Goal: Information Seeking & Learning: Learn about a topic

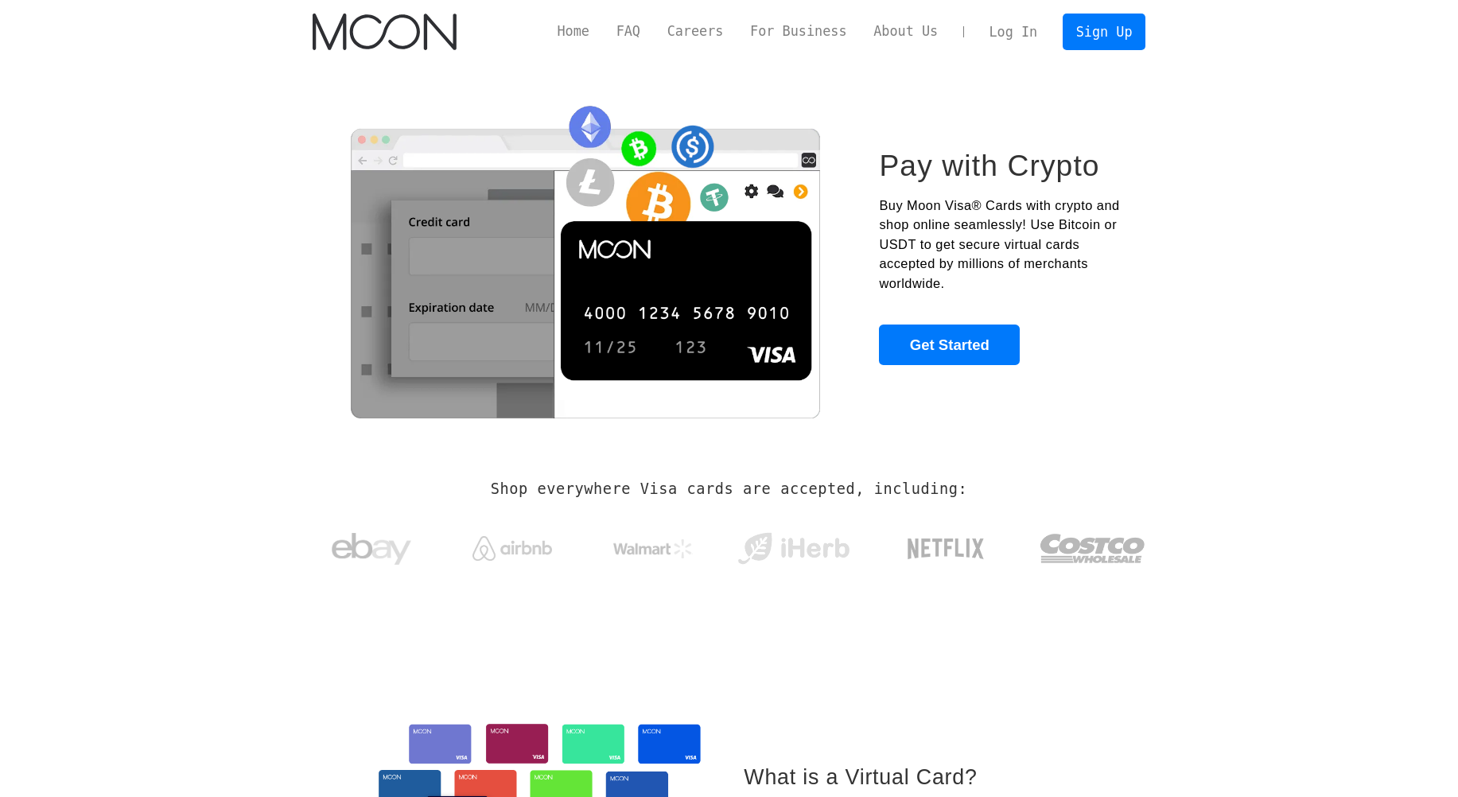
click at [261, 345] on section "Pay with Crypto Buy Moon Visa® Cards with crypto and shop online seamlessly! Us…" at bounding box center [729, 257] width 1458 height 386
click at [637, 36] on link "FAQ" at bounding box center [628, 31] width 51 height 20
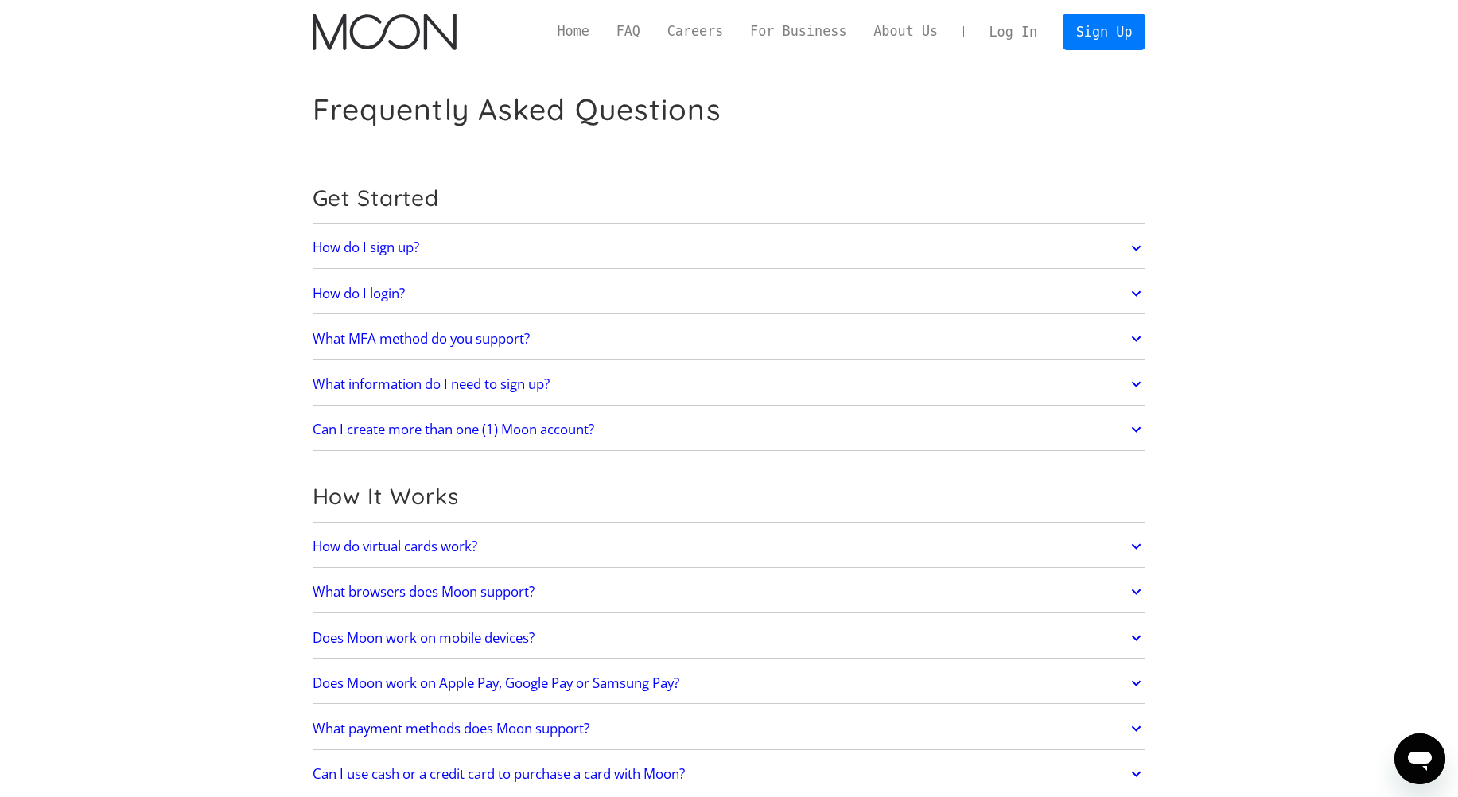
click at [406, 380] on h2 "What information do I need to sign up?" at bounding box center [431, 384] width 237 height 16
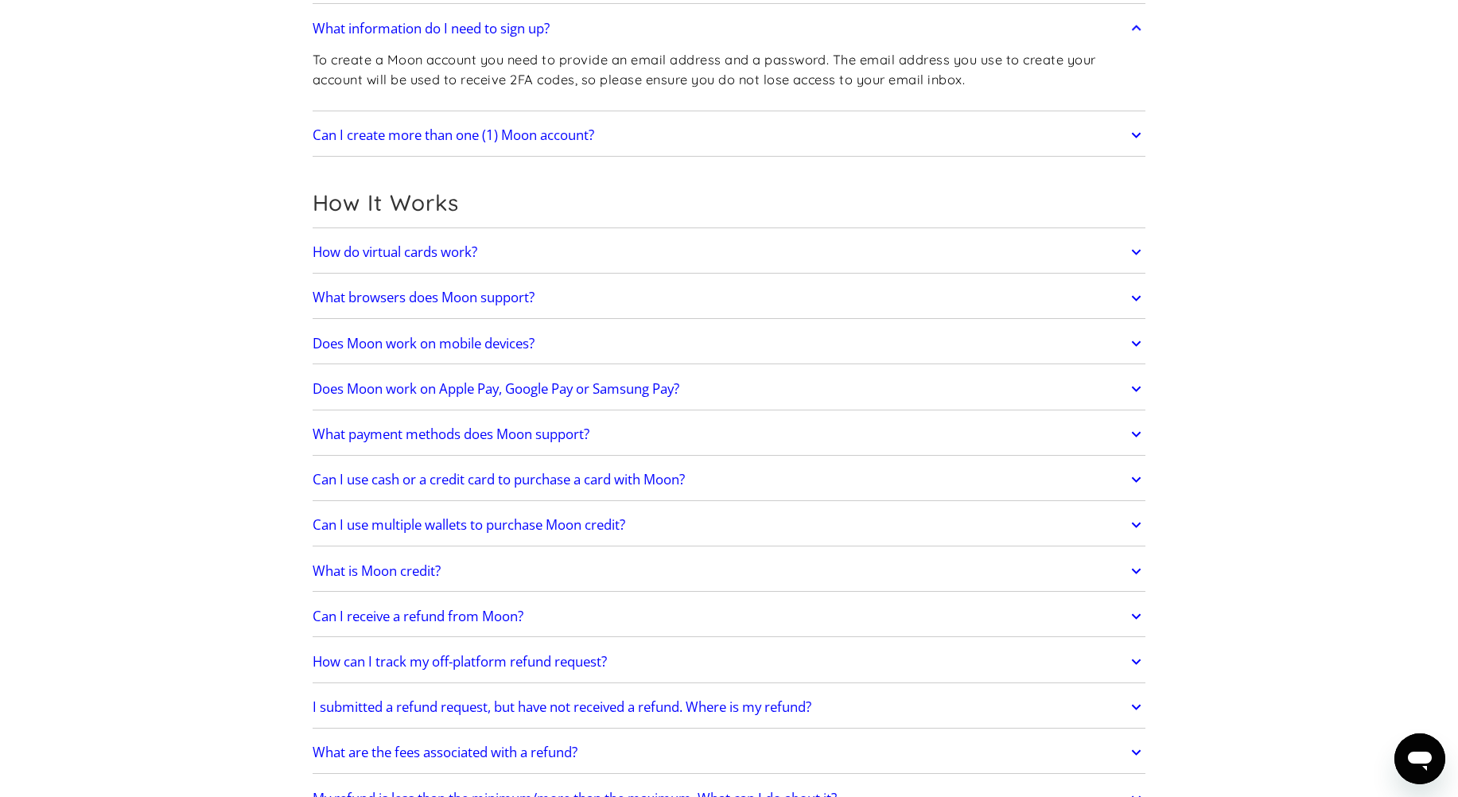
scroll to position [398, 0]
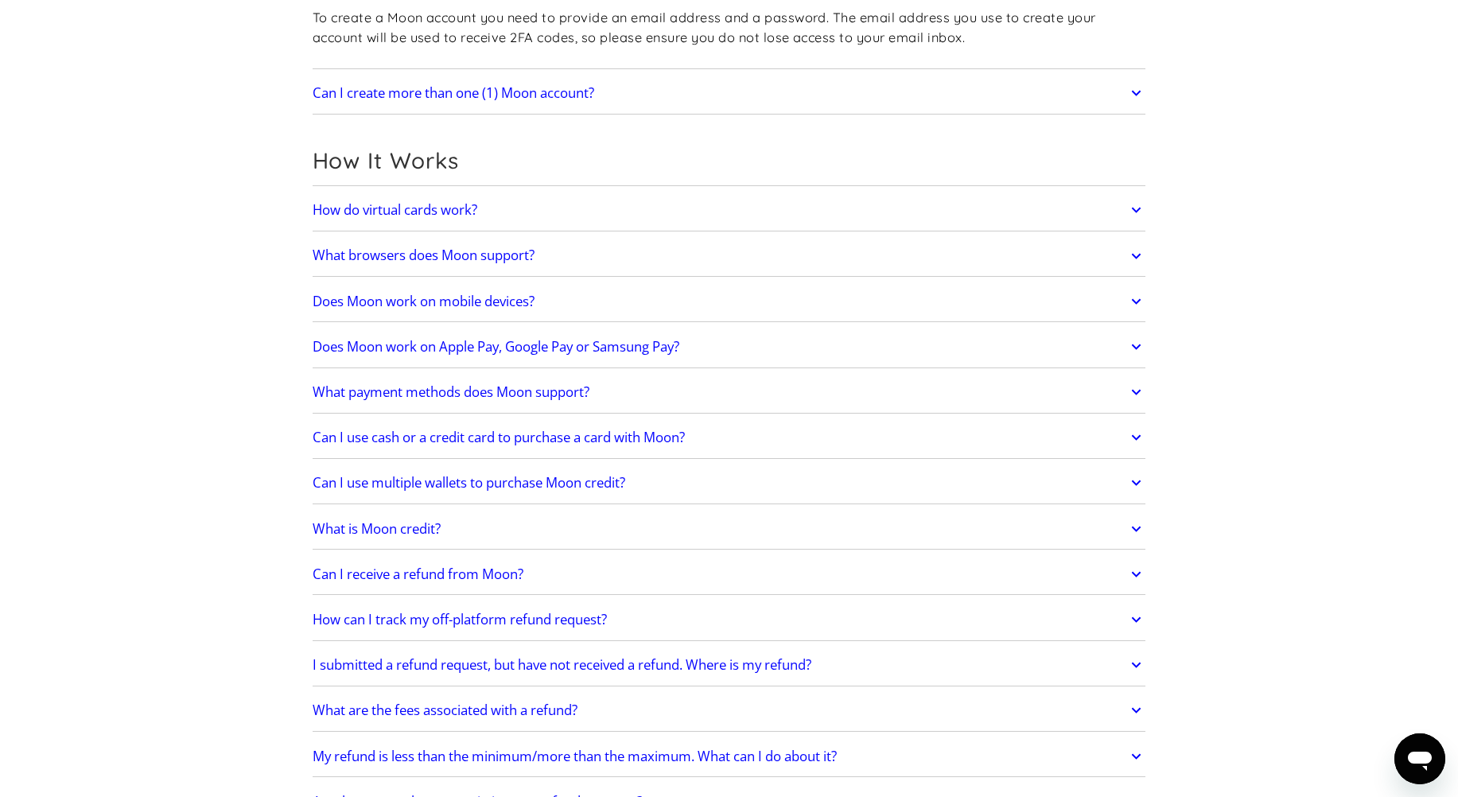
click at [458, 300] on h2 "Does Moon work on mobile devices?" at bounding box center [424, 302] width 222 height 16
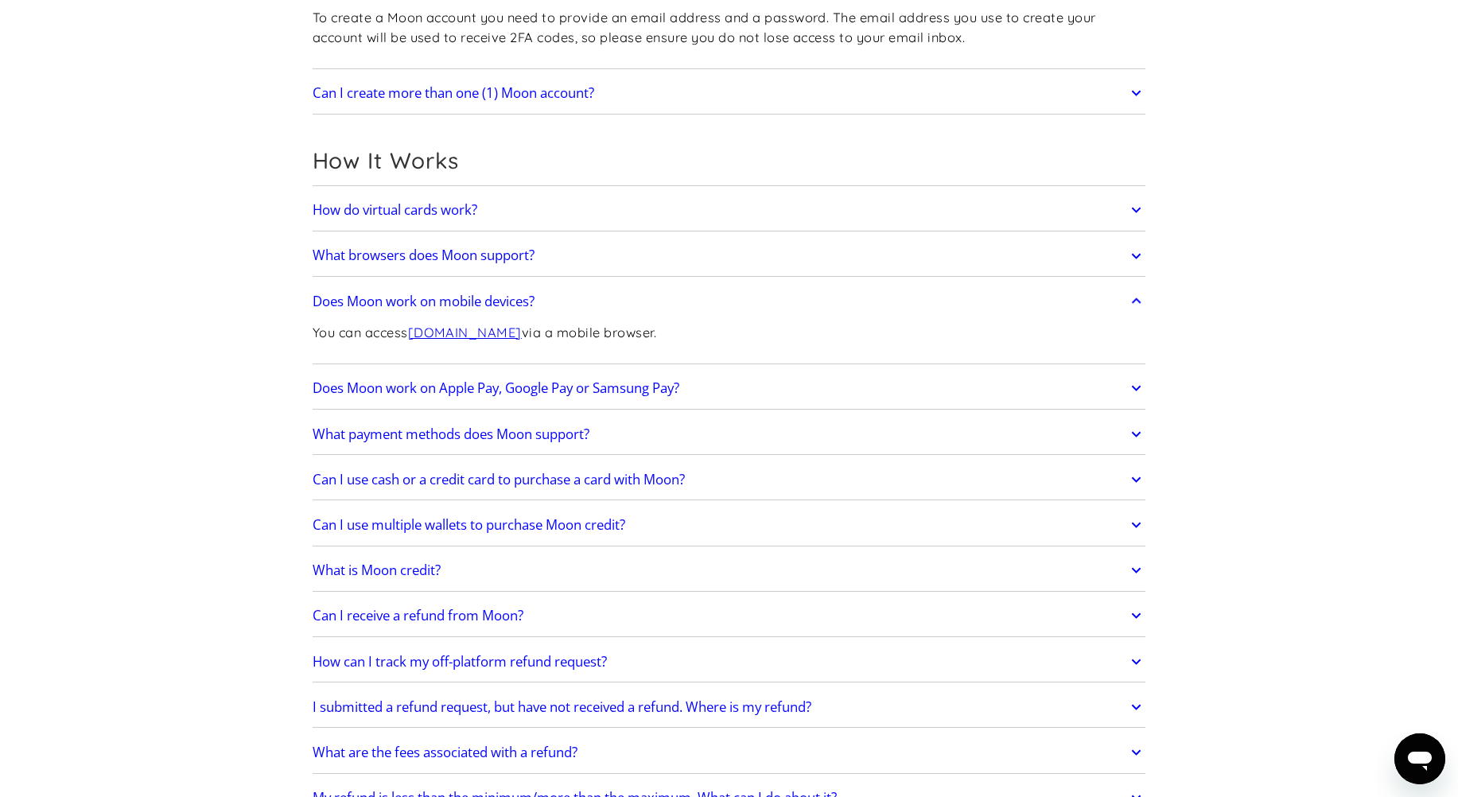
click at [563, 383] on h2 "Does Moon work on Apple Pay, Google Pay or Samsung Pay?" at bounding box center [496, 388] width 367 height 16
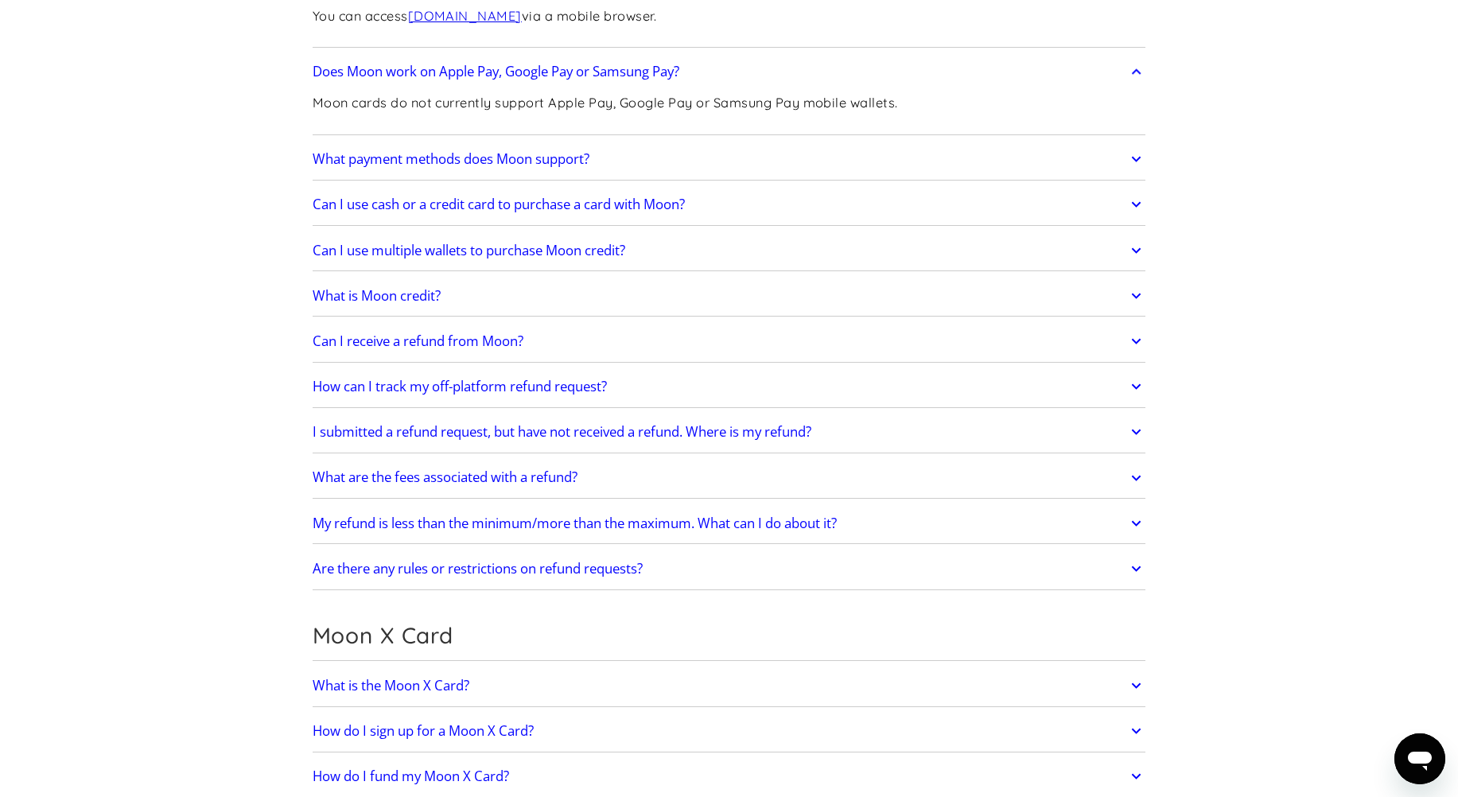
scroll to position [716, 0]
click at [571, 471] on h2 "What are the fees associated with a refund?" at bounding box center [445, 476] width 265 height 16
